Goal: Transaction & Acquisition: Book appointment/travel/reservation

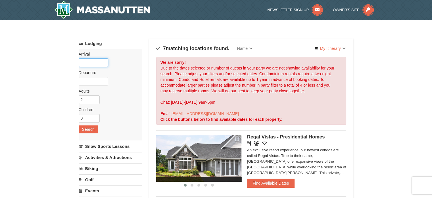
click at [91, 62] on input "text" at bounding box center [94, 62] width 30 height 9
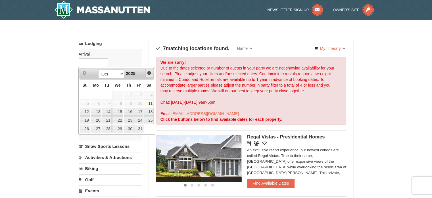
click at [149, 73] on span "Next" at bounding box center [149, 73] width 5 height 5
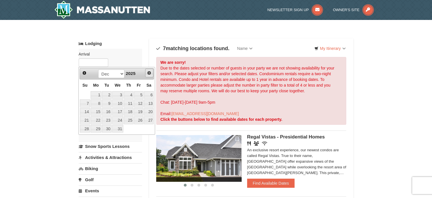
click at [149, 73] on span "Next" at bounding box center [149, 73] width 5 height 5
click at [150, 73] on span "Next" at bounding box center [149, 73] width 5 height 5
click at [84, 74] on span "Prev" at bounding box center [84, 73] width 5 height 5
click at [131, 94] on link "5" at bounding box center [129, 95] width 10 height 8
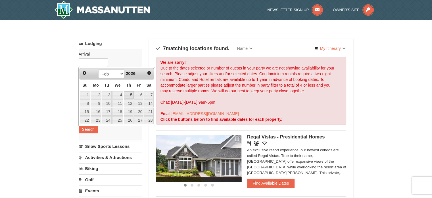
type input "[DATE]"
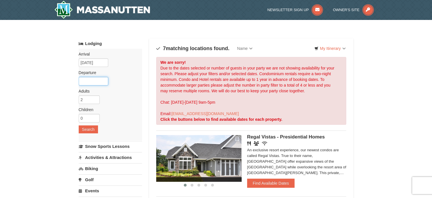
click at [91, 81] on input "text" at bounding box center [94, 81] width 30 height 9
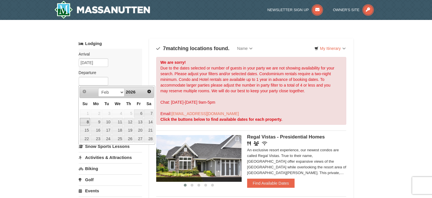
click at [88, 120] on link "8" at bounding box center [85, 122] width 10 height 8
type input "[DATE]"
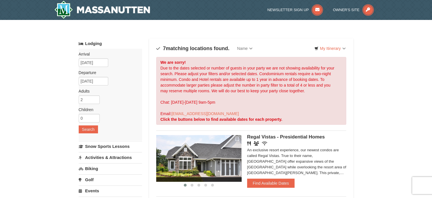
click at [91, 103] on div "Arrival Please format dates MM/DD/YYYY Please format dates MM/DD/YYYY 02/05/202…" at bounding box center [110, 95] width 63 height 92
click at [92, 96] on input "2" at bounding box center [89, 99] width 21 height 9
click at [95, 97] on input "3" at bounding box center [89, 99] width 21 height 9
type input "4"
click at [95, 97] on input "4" at bounding box center [89, 99] width 21 height 9
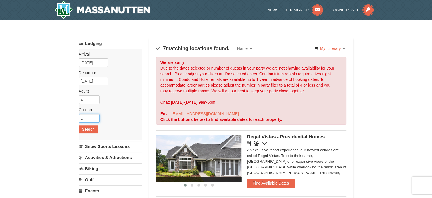
click at [97, 116] on input "1" at bounding box center [89, 118] width 21 height 9
click at [97, 116] on input "3" at bounding box center [89, 118] width 21 height 9
type input "4"
click at [96, 116] on input "4" at bounding box center [89, 118] width 21 height 9
drag, startPoint x: 91, startPoint y: 124, endPoint x: 89, endPoint y: 127, distance: 3.9
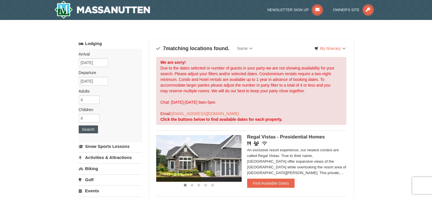
click at [91, 125] on div "Arrival Please format dates MM/DD/YYYY Please format dates MM/DD/YYYY 02/05/202…" at bounding box center [110, 95] width 63 height 92
click at [89, 127] on button "Search" at bounding box center [88, 129] width 19 height 8
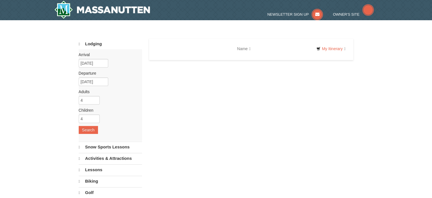
select select "10"
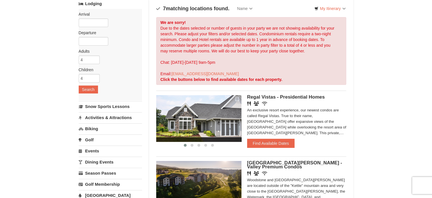
scroll to position [57, 0]
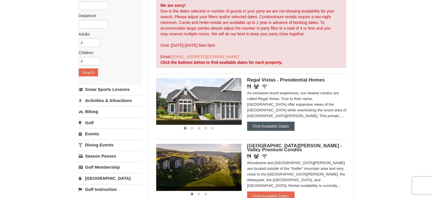
click at [268, 127] on button "Find Available Dates" at bounding box center [270, 125] width 47 height 9
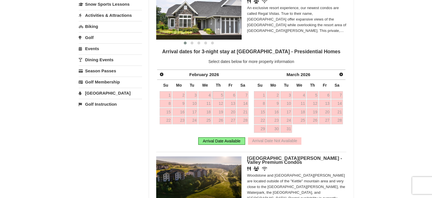
scroll to position [142, 0]
click at [161, 74] on span "Prev" at bounding box center [161, 74] width 5 height 5
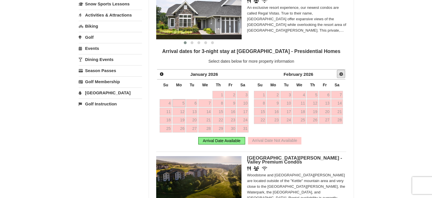
click at [341, 73] on span "Next" at bounding box center [341, 74] width 5 height 5
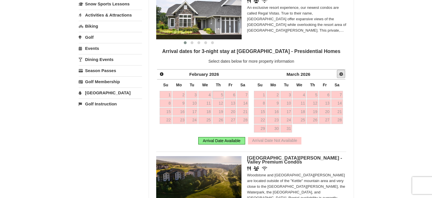
click at [341, 73] on span "Next" at bounding box center [341, 74] width 5 height 5
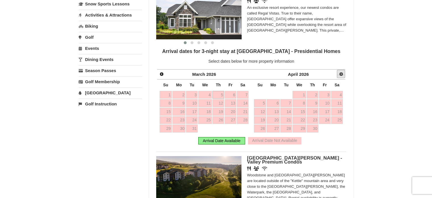
click at [341, 73] on span "Next" at bounding box center [341, 74] width 5 height 5
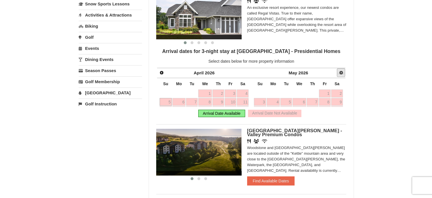
click at [341, 73] on span "Next" at bounding box center [341, 72] width 5 height 5
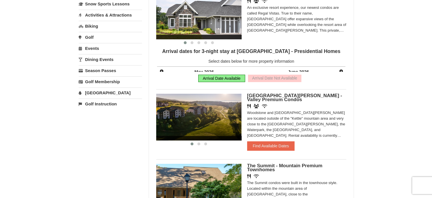
click at [341, 73] on span "Next" at bounding box center [341, 71] width 5 height 5
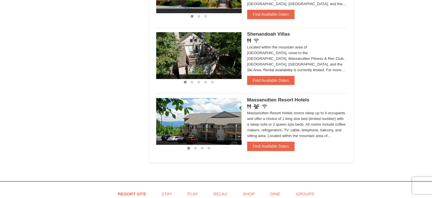
scroll to position [540, 0]
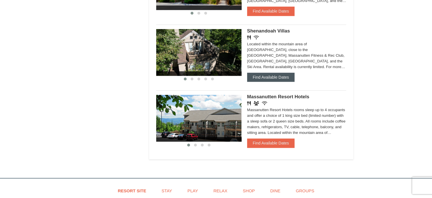
click at [280, 80] on button "Find Available Dates" at bounding box center [270, 76] width 47 height 9
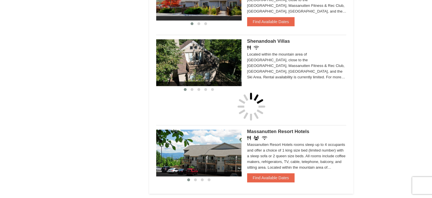
scroll to position [444, 0]
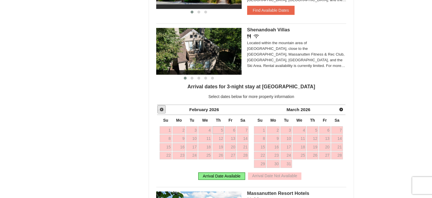
click at [160, 109] on span "Prev" at bounding box center [161, 109] width 5 height 5
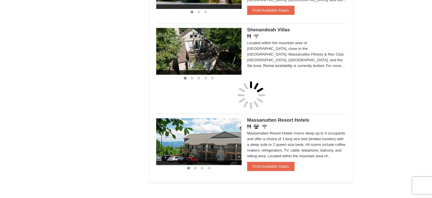
scroll to position [302, 0]
